Goal: Check status: Check status

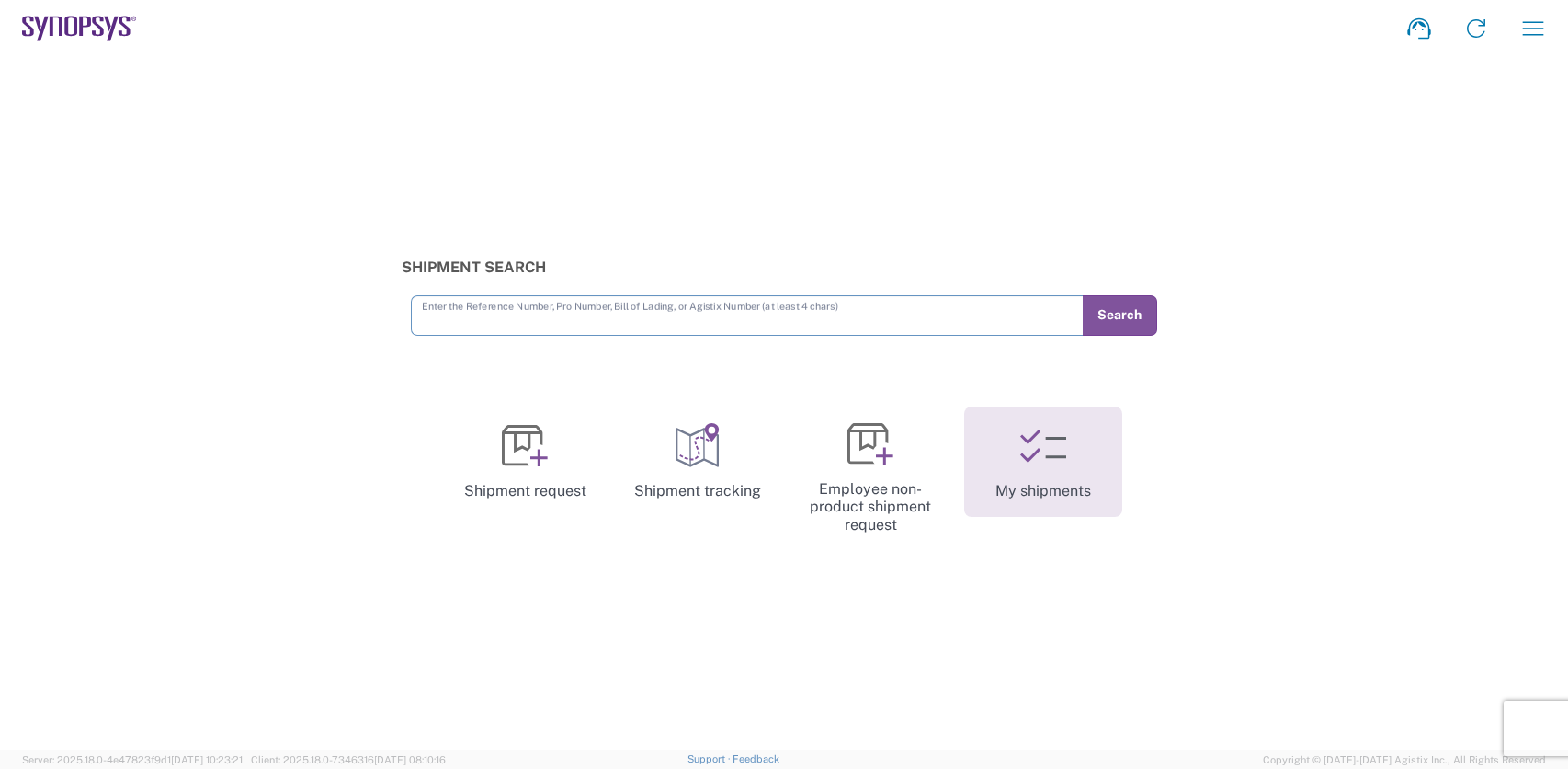
click at [1052, 469] on link "My shipments" at bounding box center [1043, 461] width 158 height 111
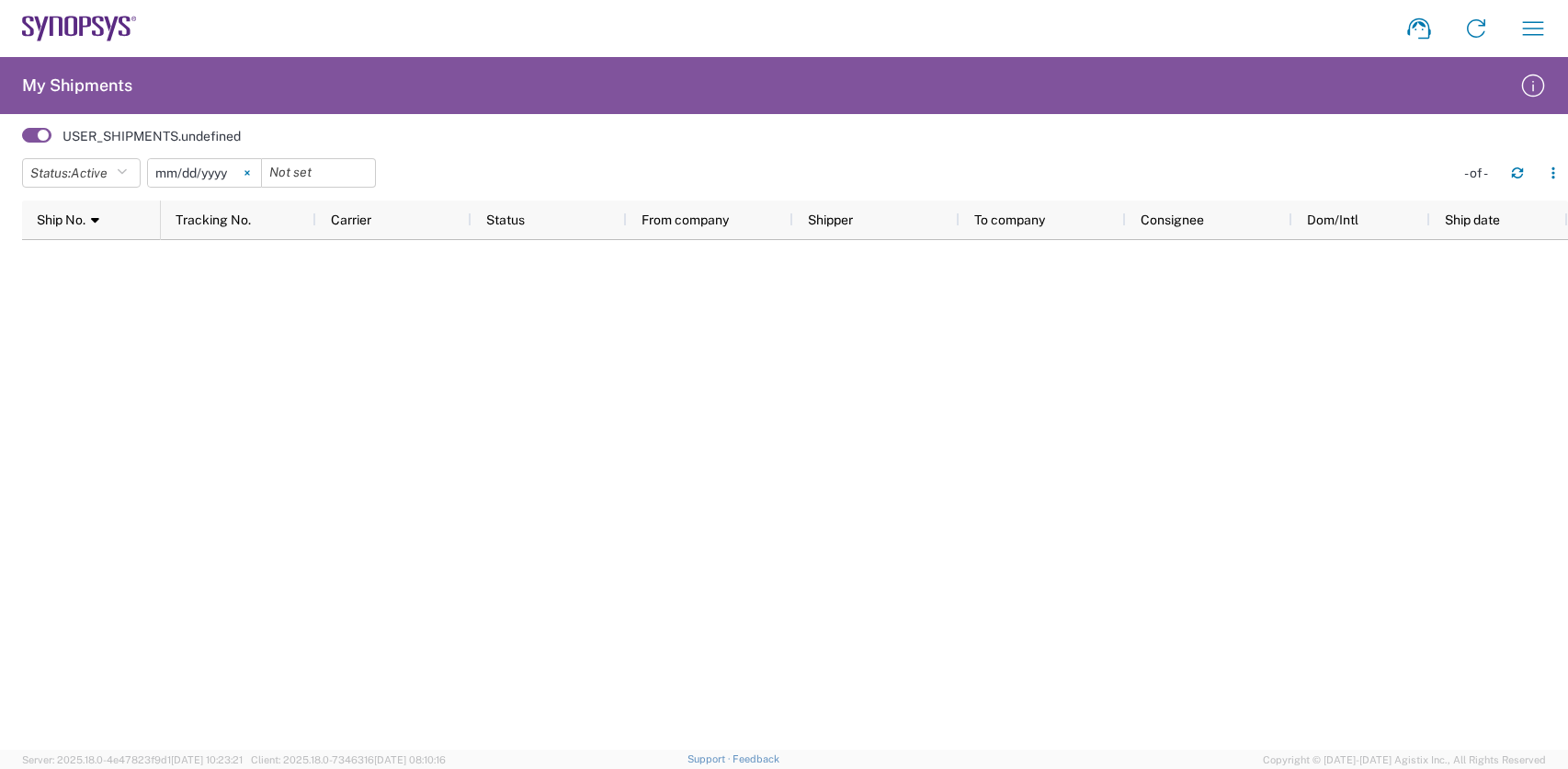
click at [250, 174] on icon at bounding box center [248, 172] width 6 height 6
click at [30, 134] on span at bounding box center [36, 134] width 30 height 14
click at [22, 141] on input "checkbox" at bounding box center [22, 141] width 0 height 0
click at [65, 90] on h2 "My Shipments" at bounding box center [77, 85] width 111 height 22
click at [39, 133] on span at bounding box center [36, 134] width 30 height 14
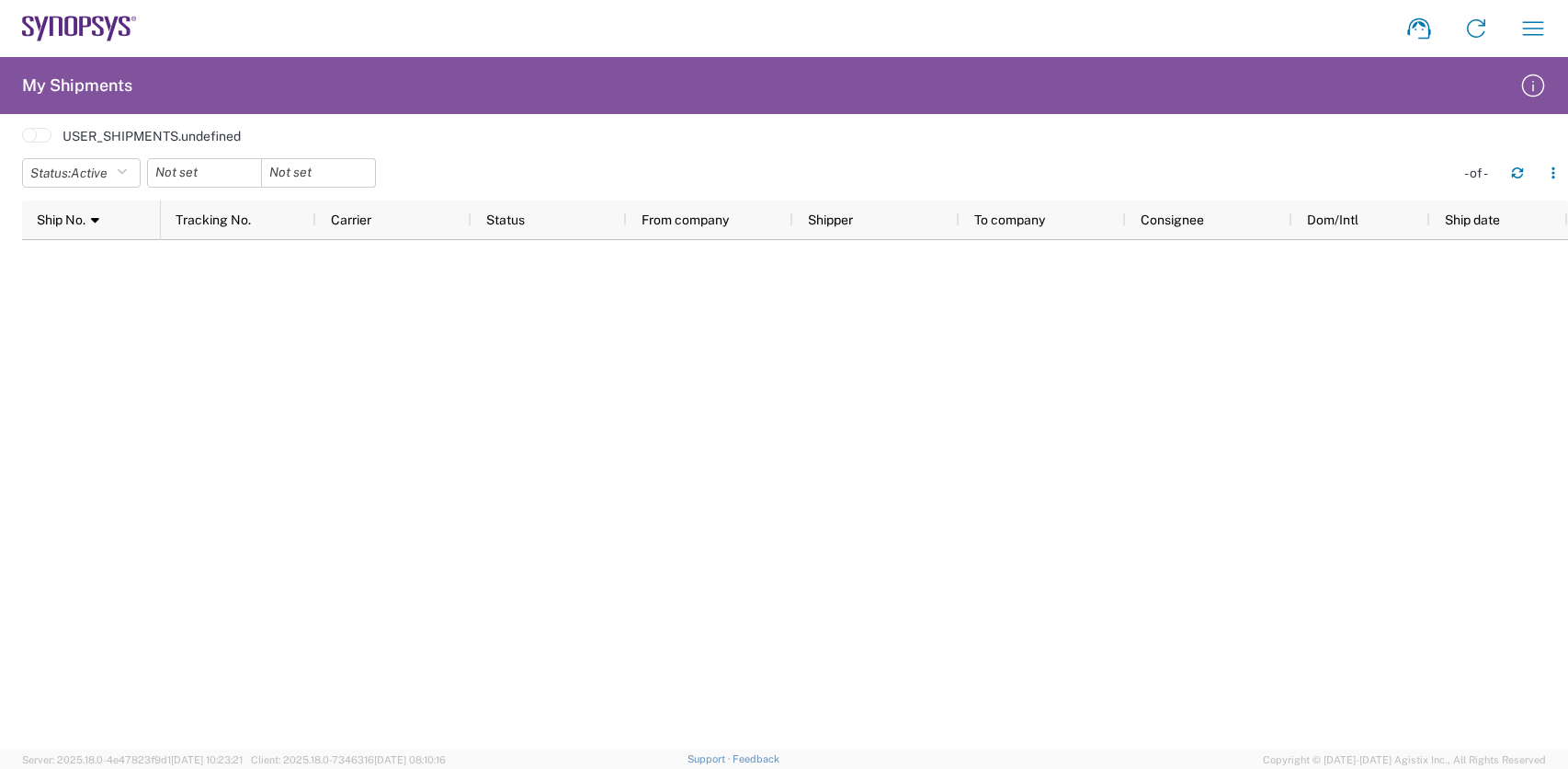
click at [22, 141] on input "checkbox" at bounding box center [22, 141] width 0 height 0
drag, startPoint x: 104, startPoint y: 19, endPoint x: 184, endPoint y: 39, distance: 82.5
click at [103, 19] on icon at bounding box center [79, 28] width 115 height 26
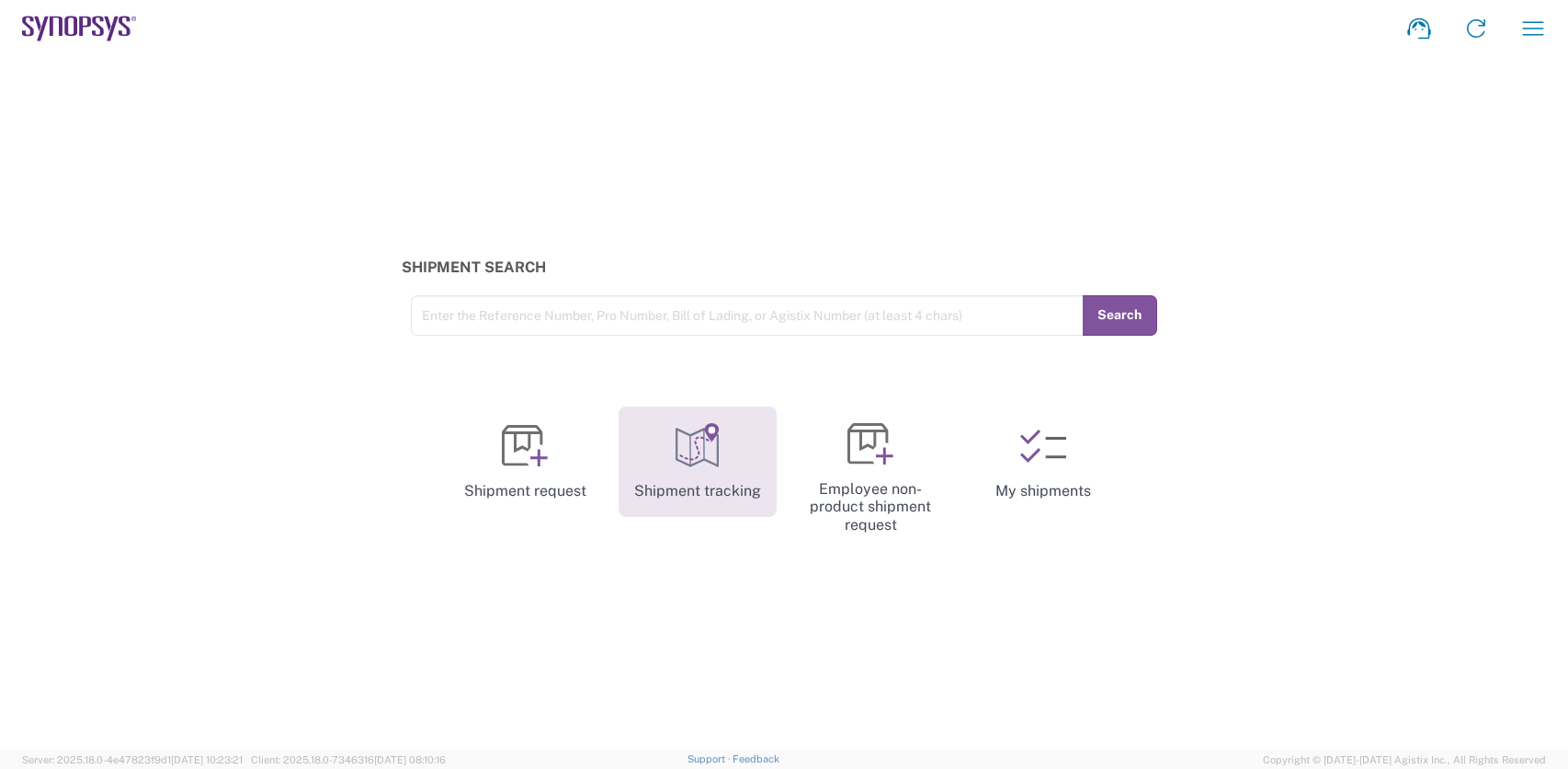
click at [706, 462] on icon at bounding box center [697, 446] width 46 height 46
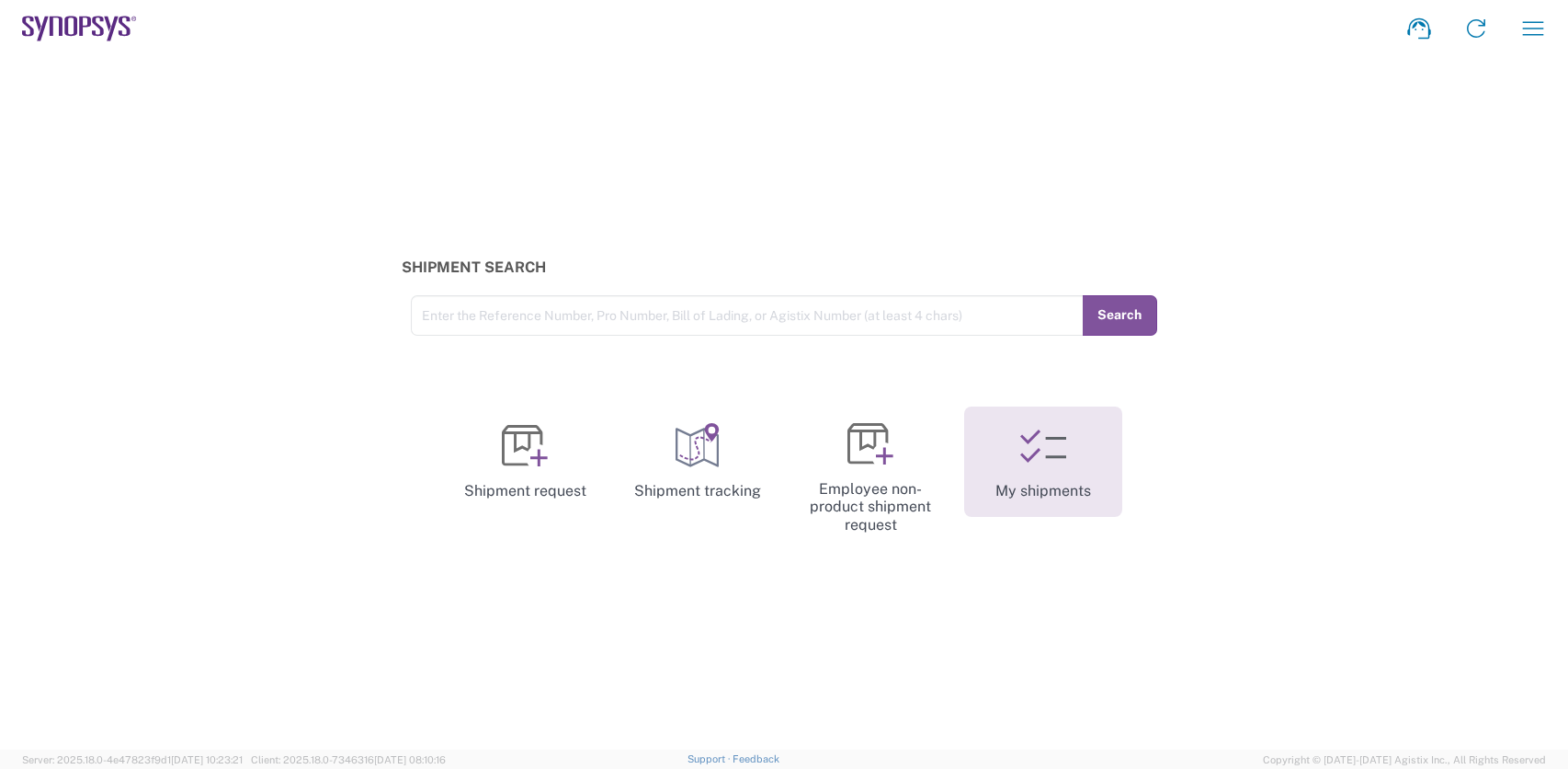
click at [1060, 472] on link "My shipments" at bounding box center [1043, 461] width 158 height 111
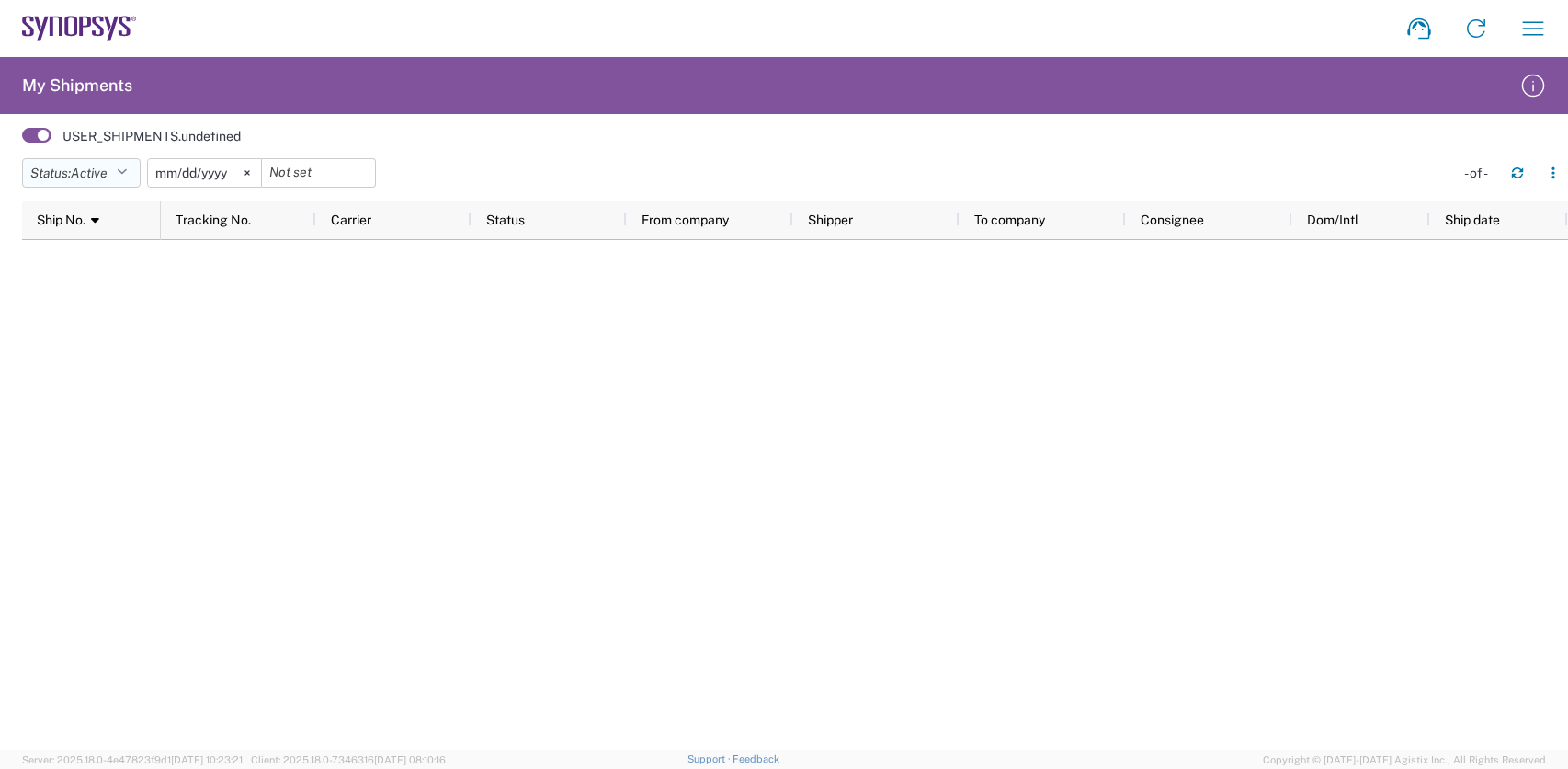
click at [132, 172] on button "Status: Active" at bounding box center [81, 172] width 118 height 30
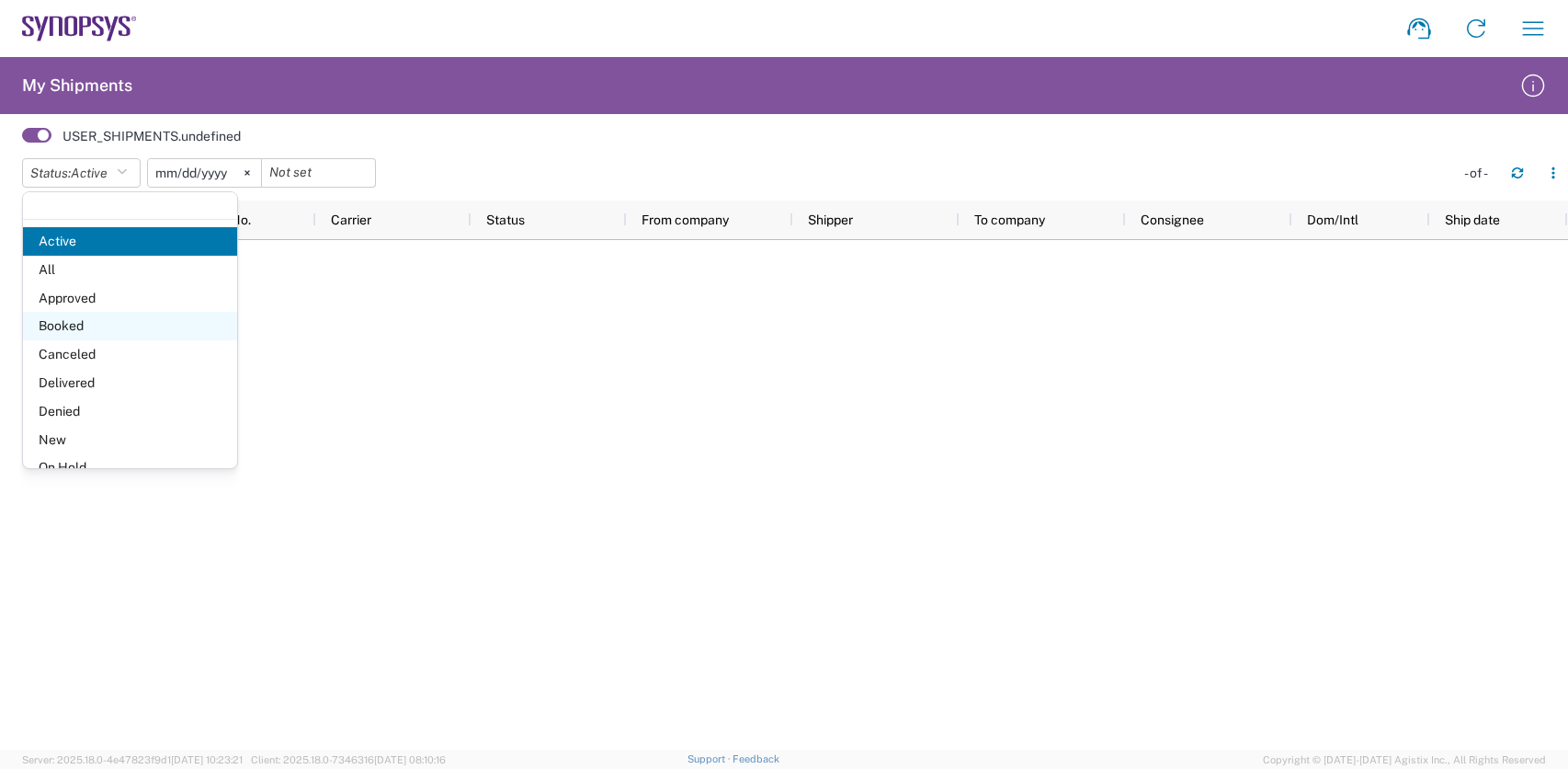
click at [138, 323] on span "Booked" at bounding box center [130, 326] width 214 height 29
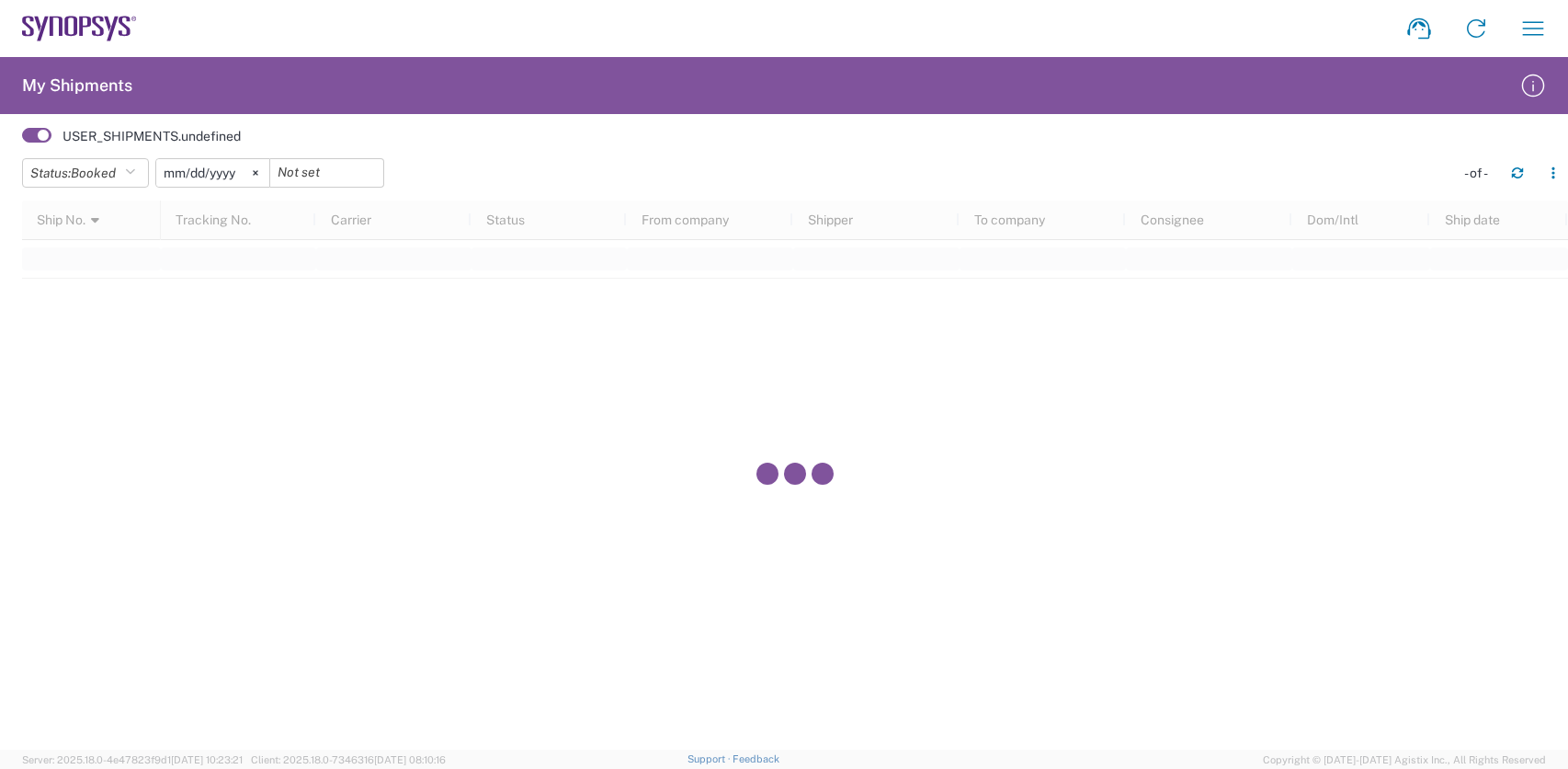
drag, startPoint x: 256, startPoint y: 170, endPoint x: 276, endPoint y: 200, distance: 36.1
click at [261, 174] on svg-icon at bounding box center [255, 172] width 28 height 28
click at [251, 173] on div at bounding box center [212, 172] width 115 height 30
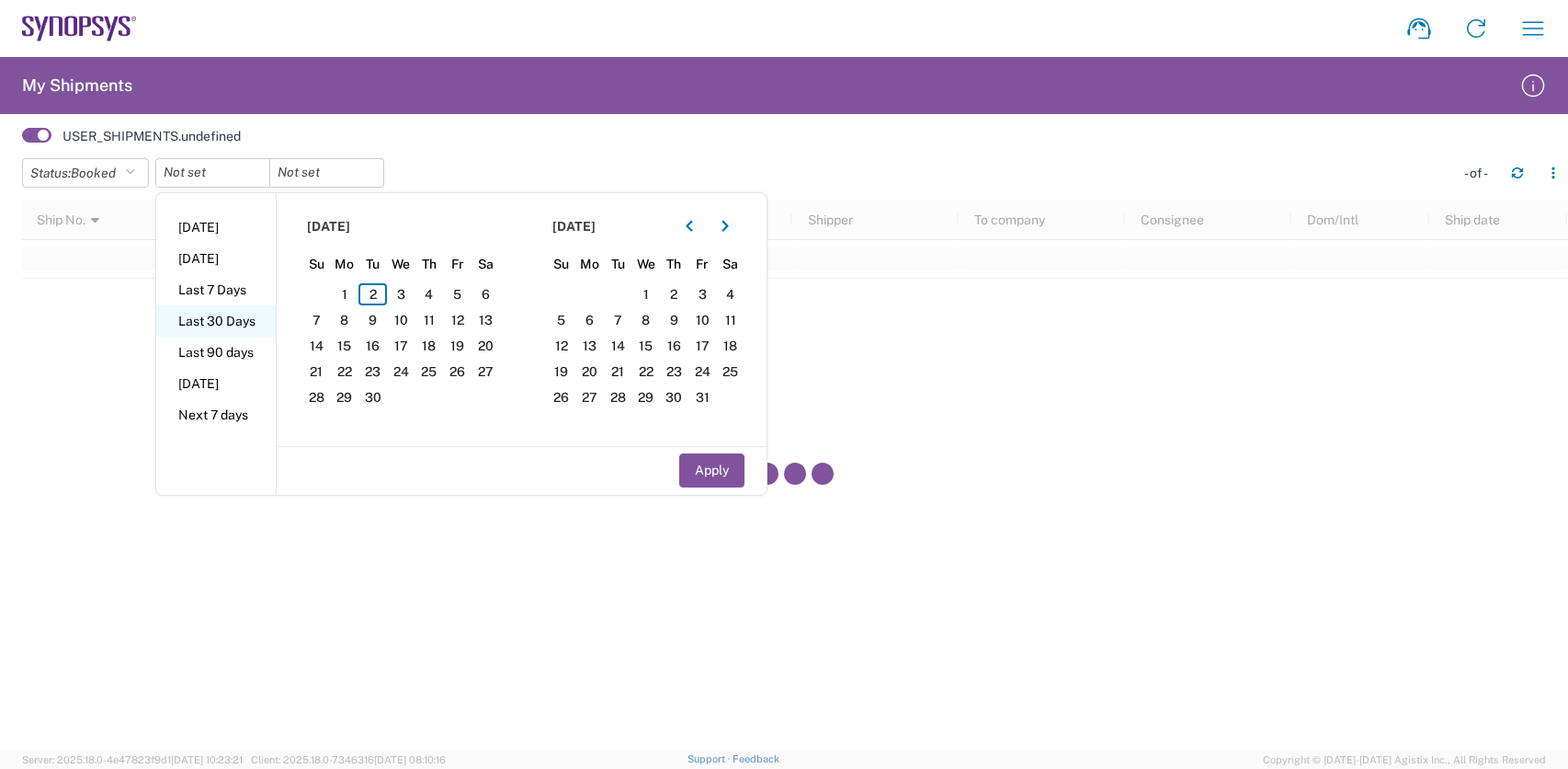
click at [223, 316] on li "Last 30 Days" at bounding box center [215, 320] width 119 height 31
type input "[DATE]"
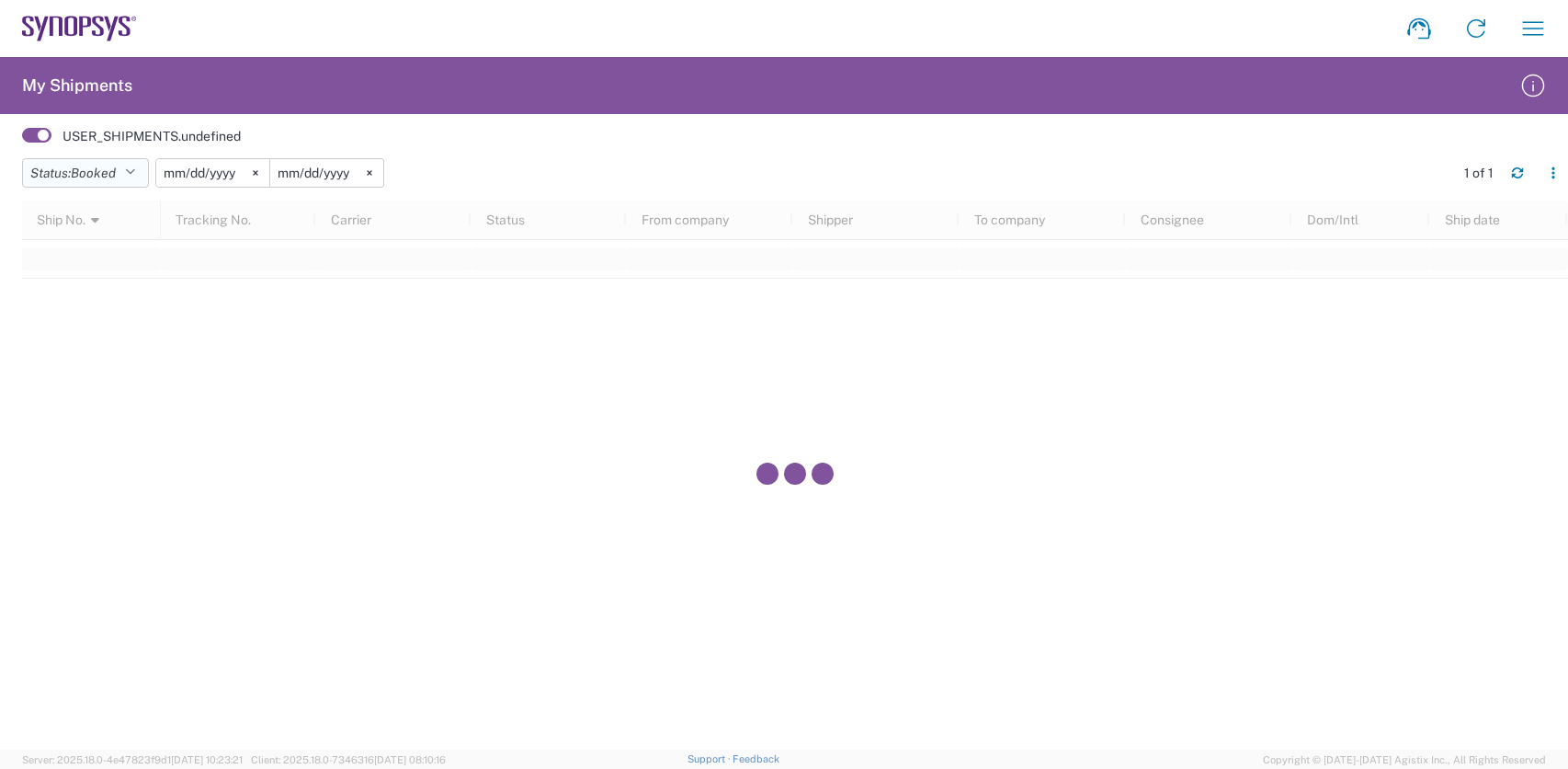
click at [135, 173] on icon "button" at bounding box center [130, 173] width 10 height 13
click at [87, 235] on span "Active" at bounding box center [130, 241] width 214 height 29
drag, startPoint x: 52, startPoint y: 12, endPoint x: 63, endPoint y: 17, distance: 12.1
click at [52, 12] on agx-form-navbar "Shipment request Shipment tracking Employee non-product shipment request My shi…" at bounding box center [784, 29] width 1568 height 57
click at [69, 21] on icon at bounding box center [79, 28] width 115 height 26
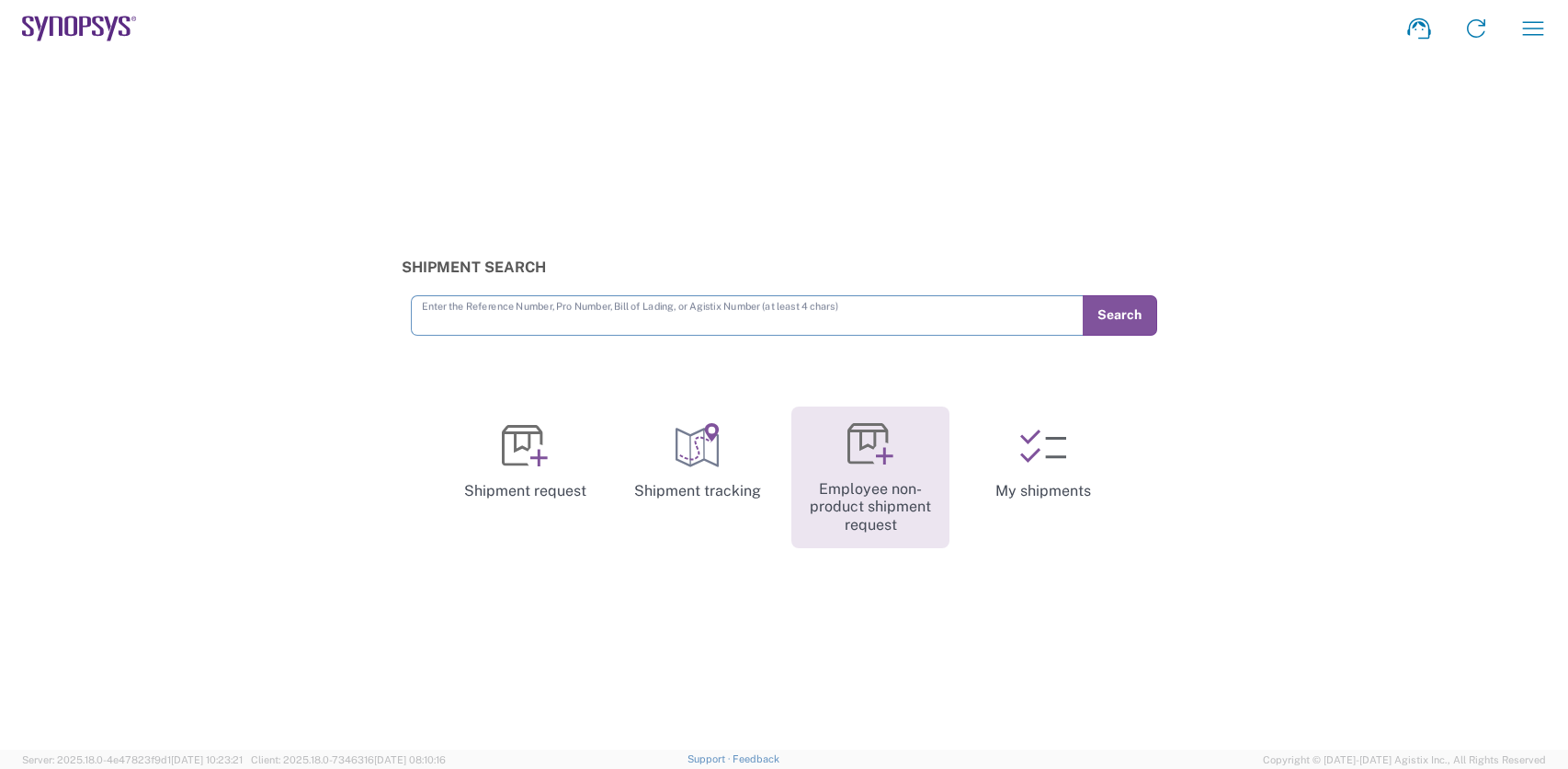
click at [900, 464] on link "Employee non-product shipment request" at bounding box center [871, 477] width 158 height 143
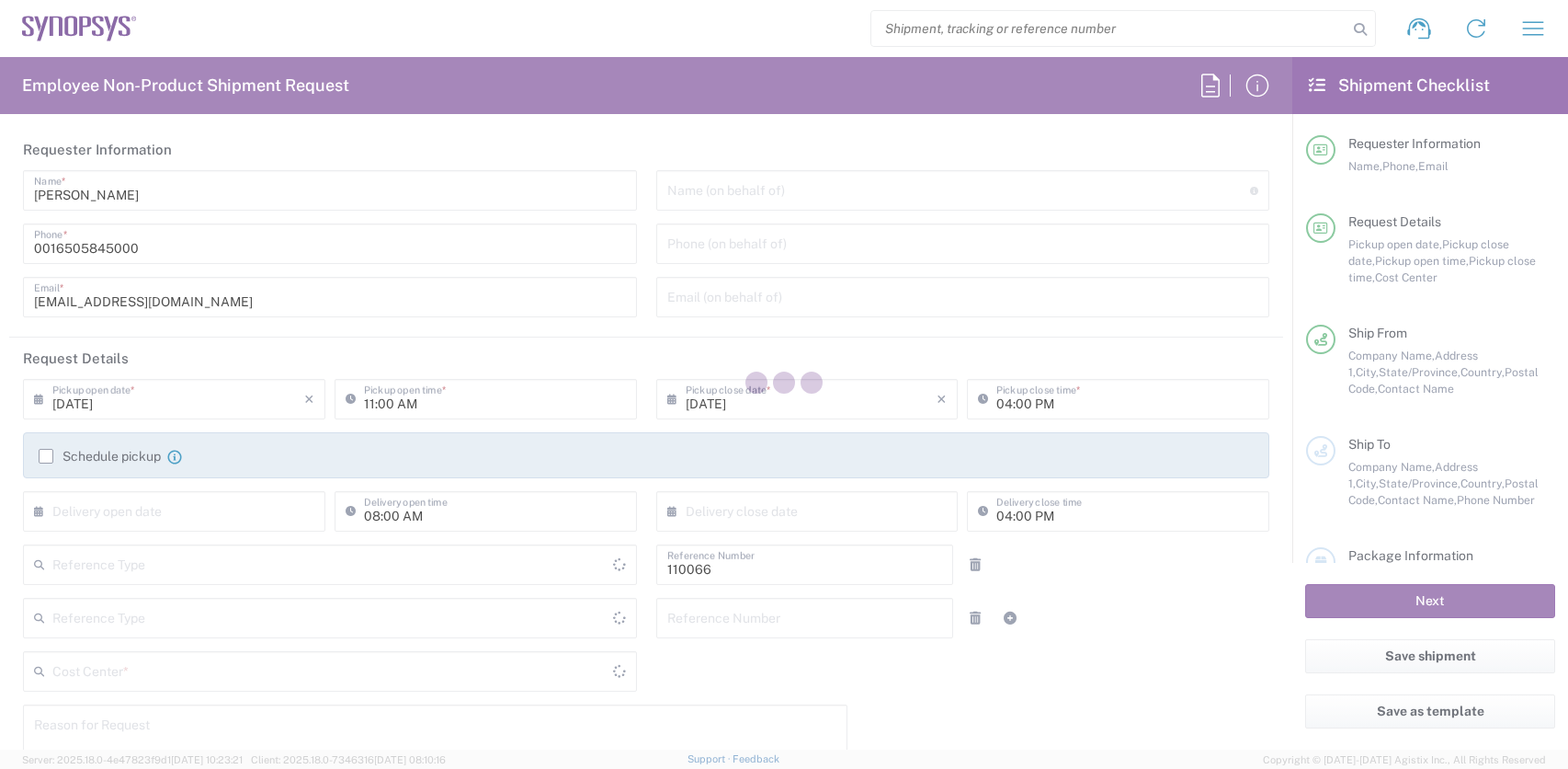
type input "Department"
type input "[GEOGRAPHIC_DATA]"
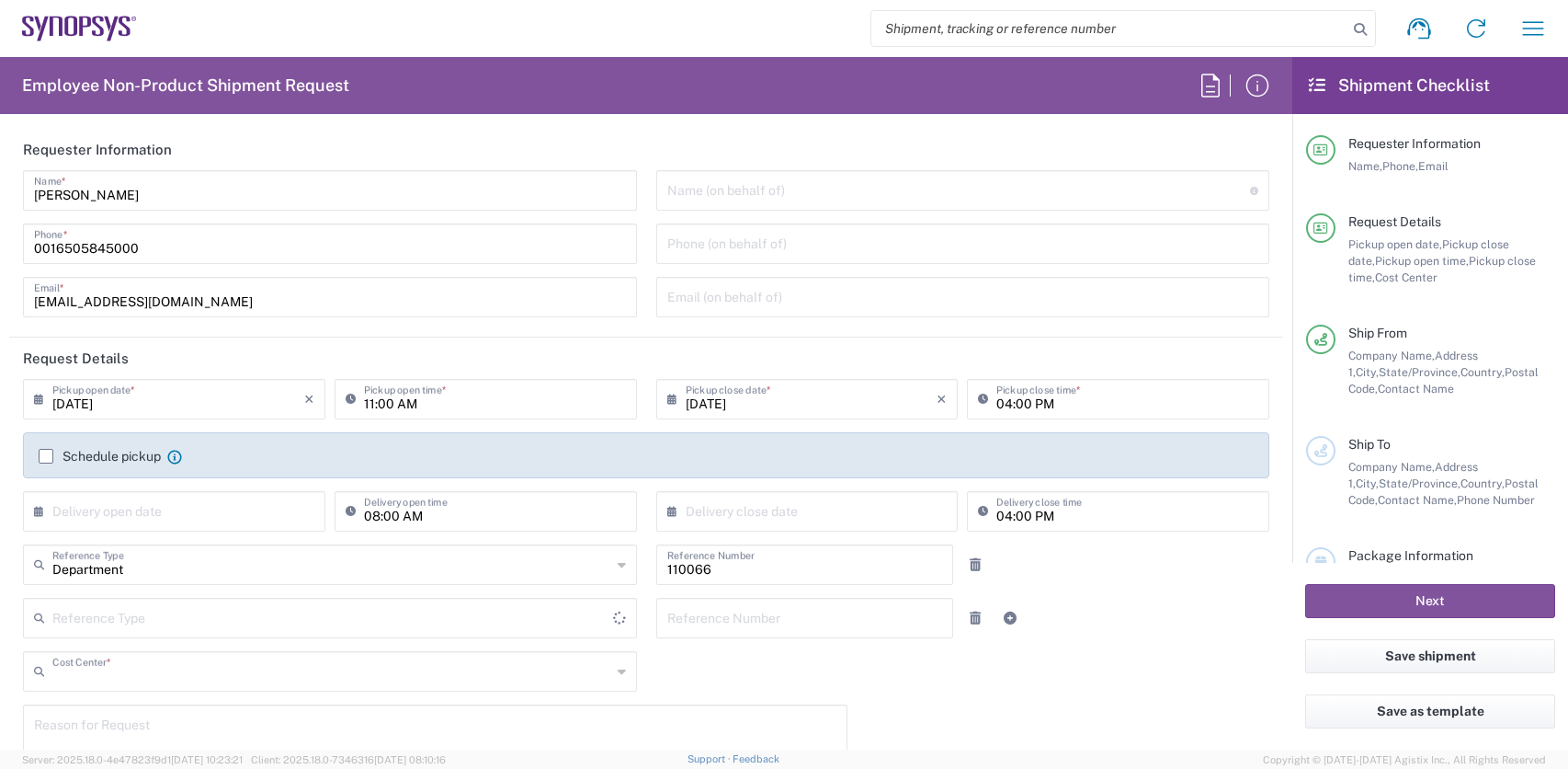
type input "US01, CIO, IT, ESS2 110066"
type input "[US_STATE]"
type input "[GEOGRAPHIC_DATA]"
type input "Delivered at Place"
type input "Headquarters USSV"
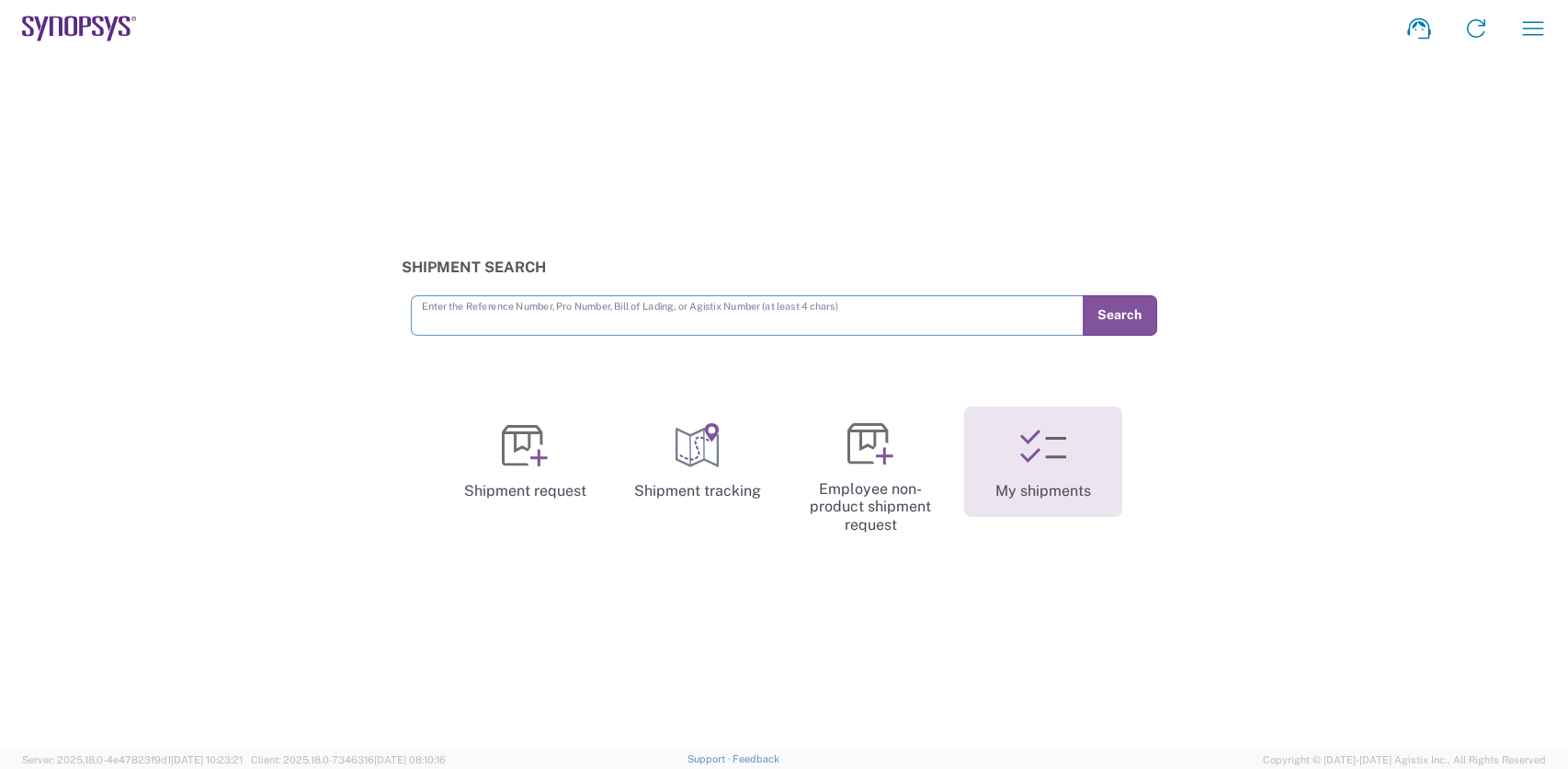
click at [1064, 494] on link "My shipments" at bounding box center [1043, 461] width 158 height 111
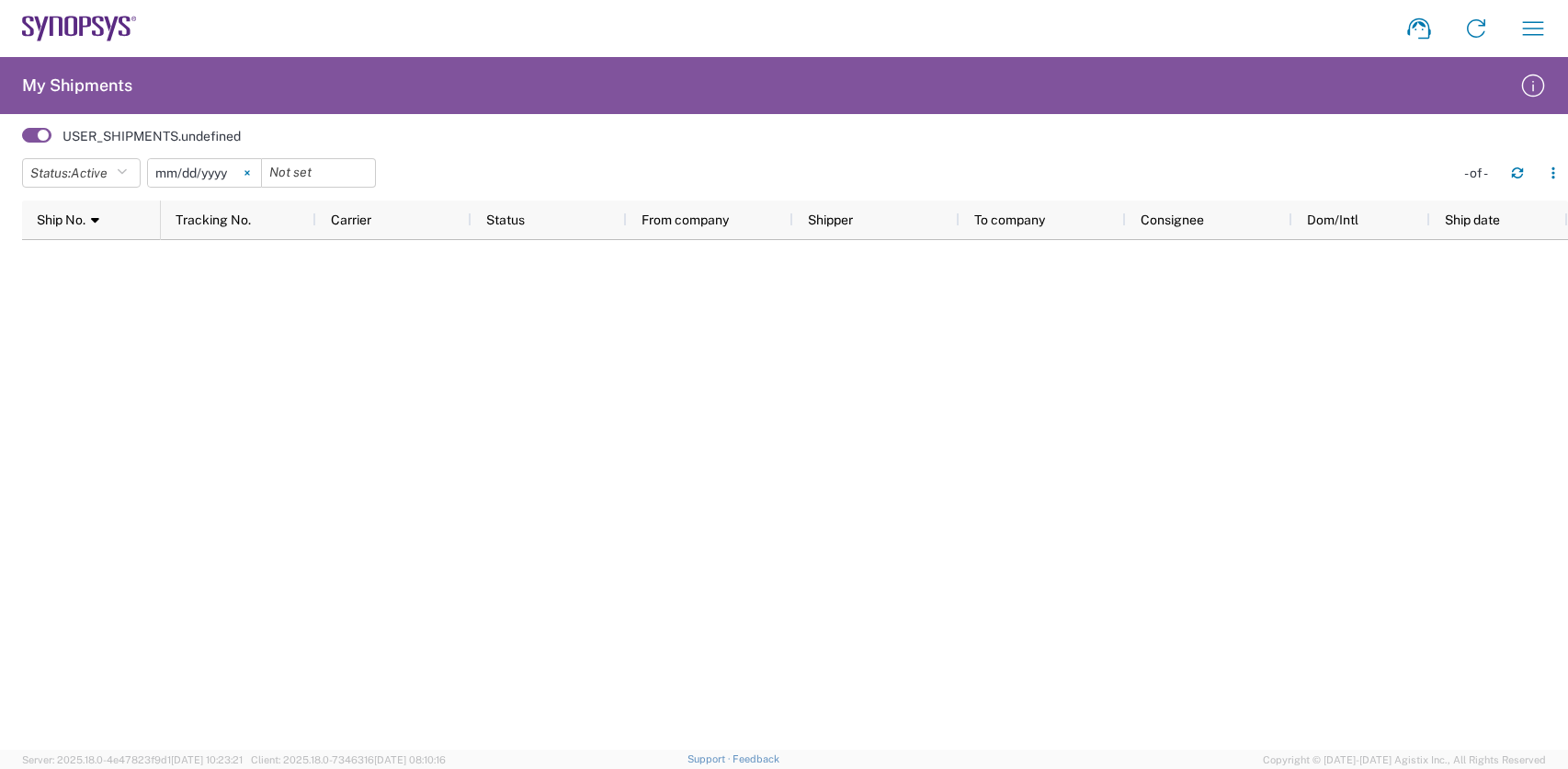
click at [255, 175] on svg-icon at bounding box center [247, 172] width 28 height 28
click at [228, 168] on input "date" at bounding box center [204, 172] width 113 height 28
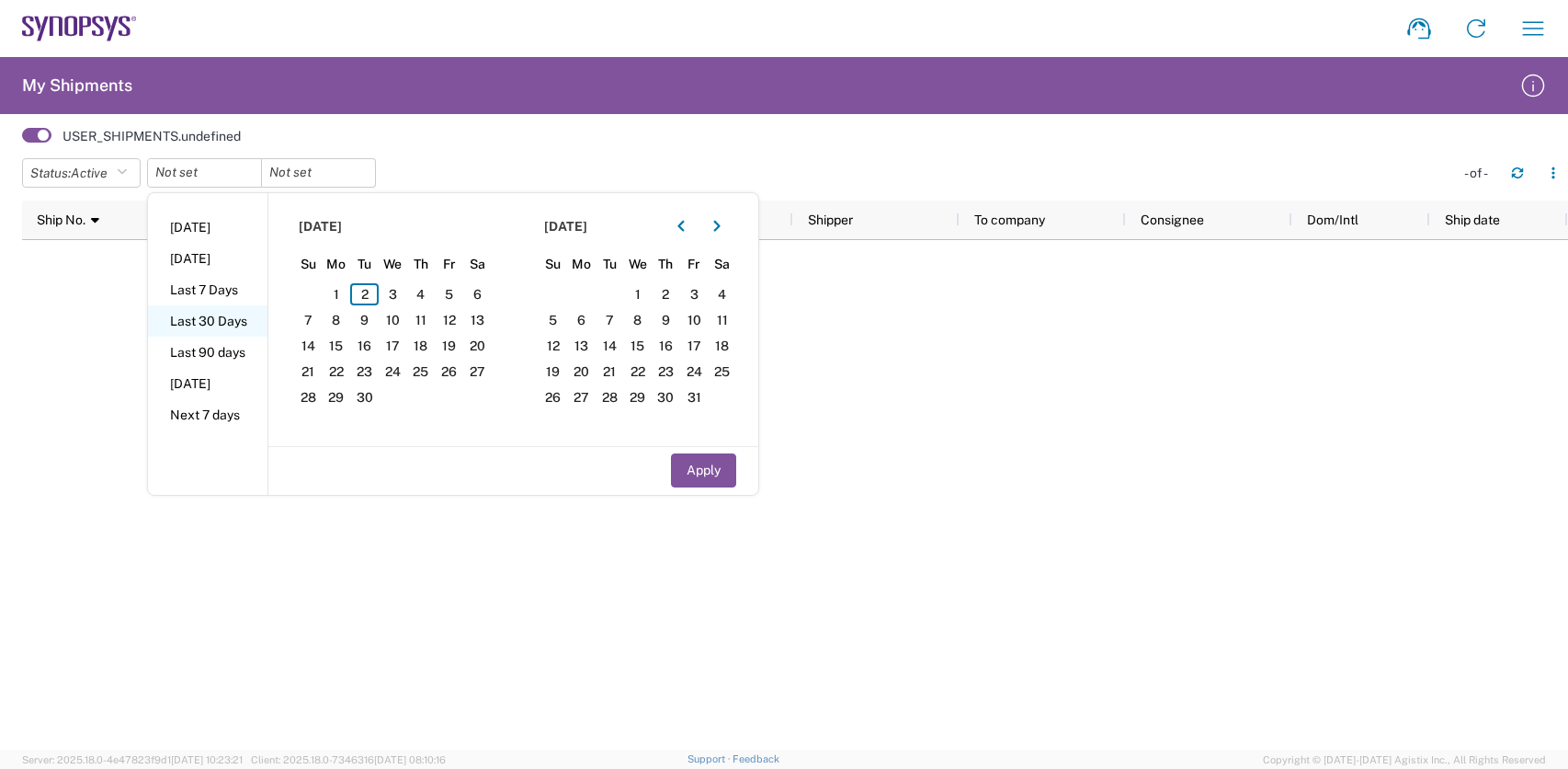
click at [239, 327] on li "Last 30 Days" at bounding box center [207, 320] width 119 height 31
type input "[DATE]"
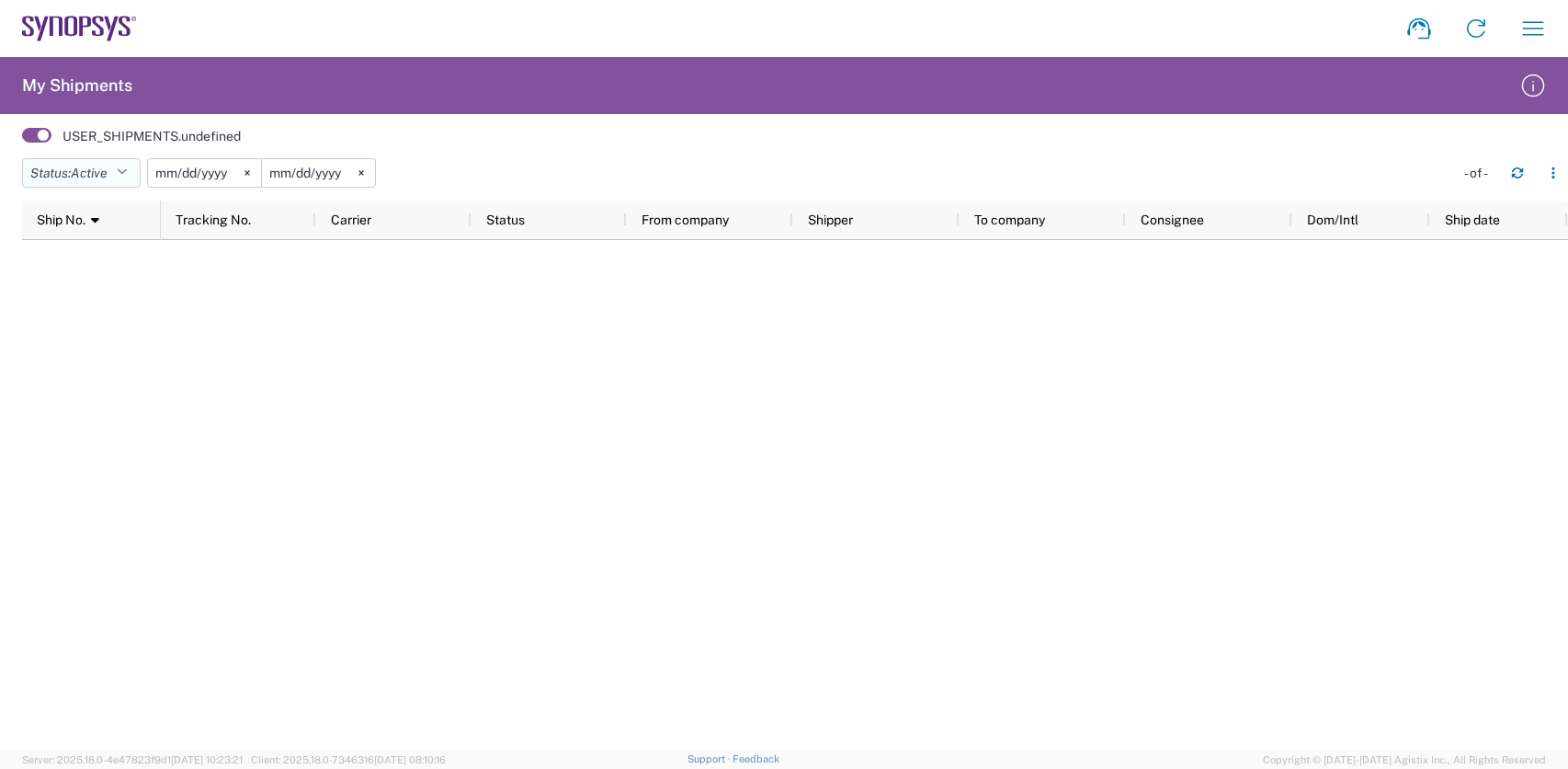
click at [134, 169] on button "Status: Active" at bounding box center [81, 172] width 118 height 30
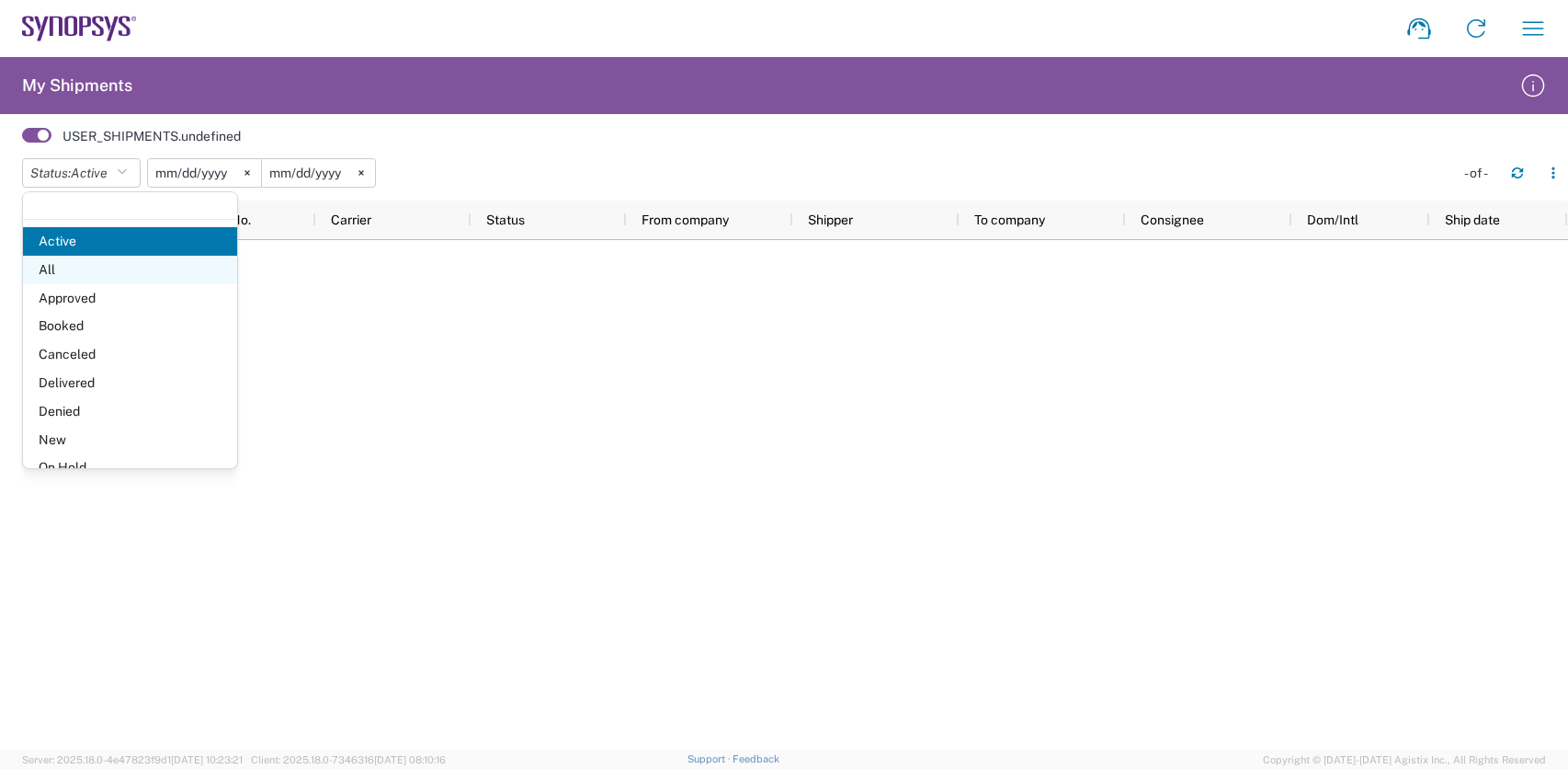
click at [95, 276] on span "All" at bounding box center [130, 270] width 214 height 29
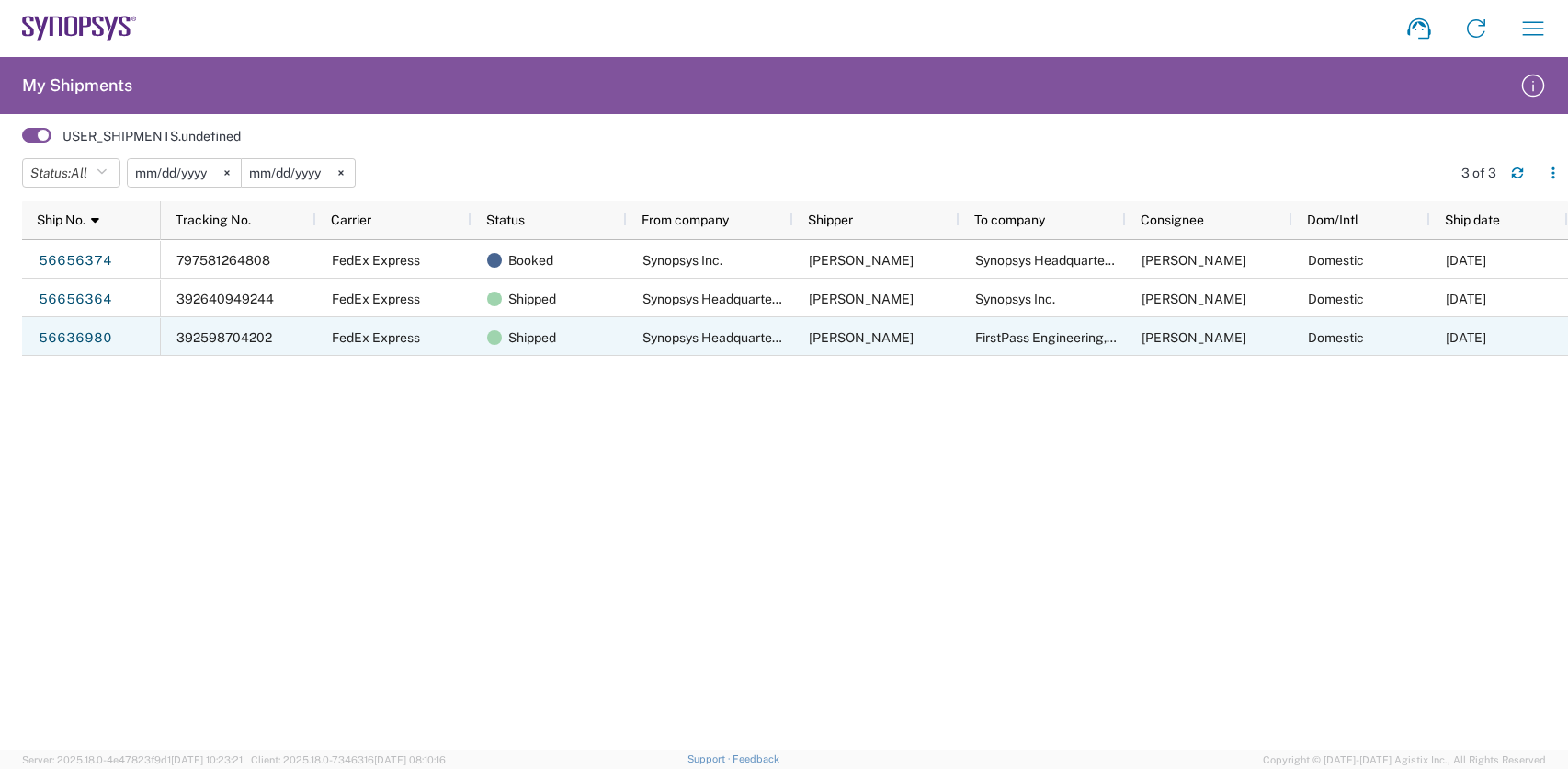
click at [50, 337] on link "56636980" at bounding box center [75, 337] width 75 height 30
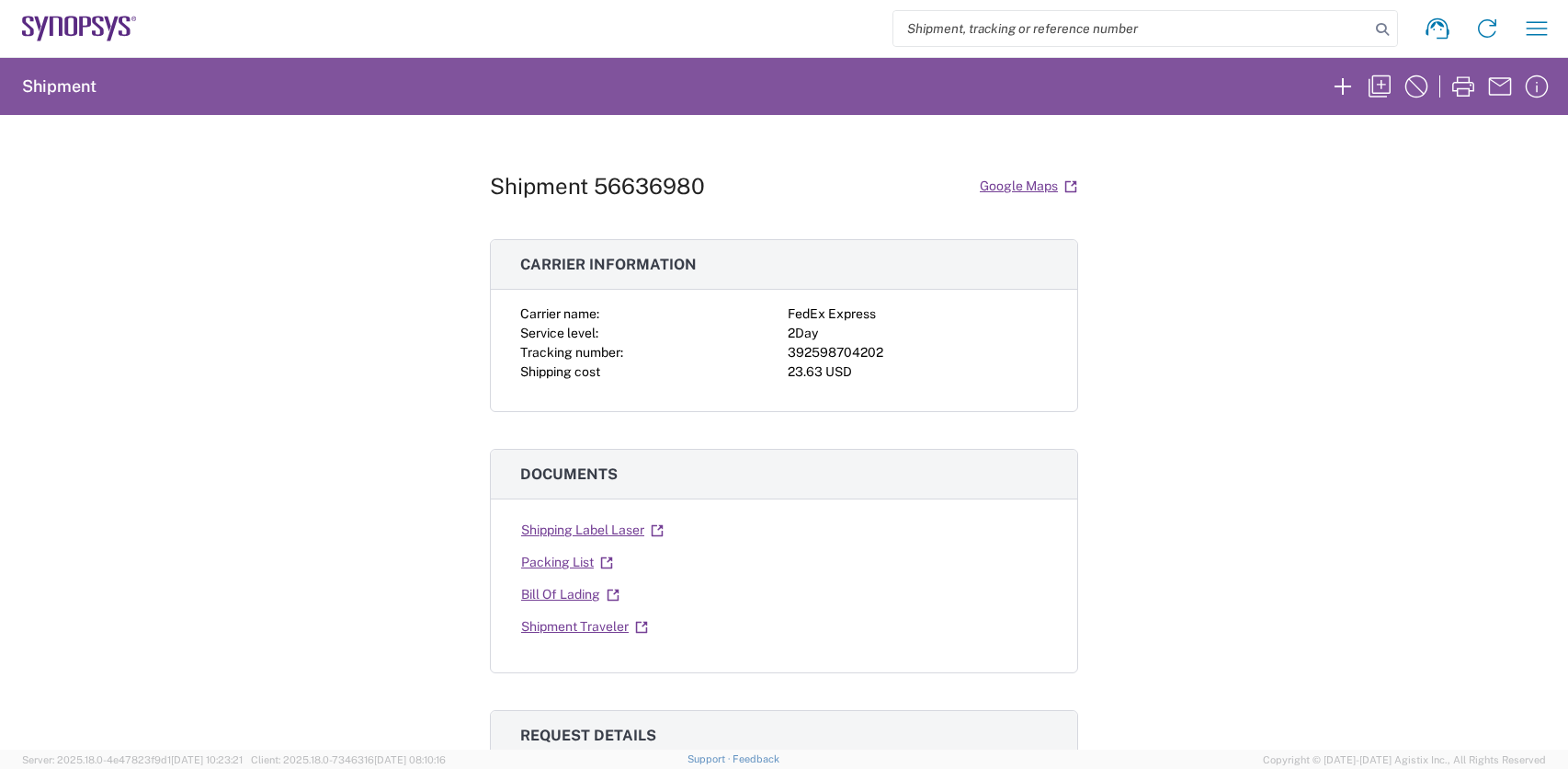
click at [849, 353] on div "392598704202" at bounding box center [917, 353] width 260 height 19
copy div "392598704202"
